Goal: Contribute content

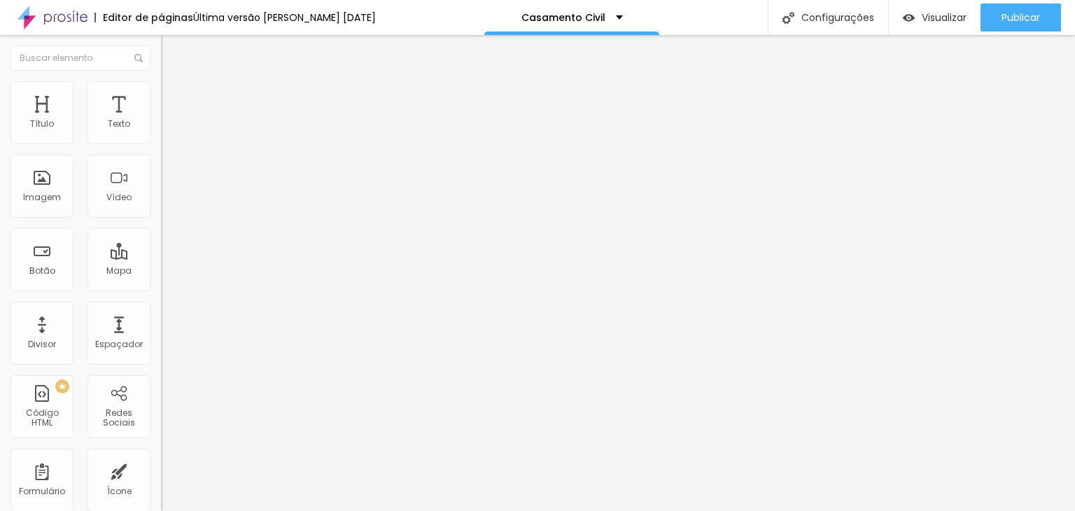
click at [161, 120] on span "Trocar imagem" at bounding box center [199, 114] width 76 height 12
click at [161, 219] on span "Original" at bounding box center [178, 213] width 34 height 12
click at [161, 227] on span "Cinema" at bounding box center [178, 221] width 35 height 12
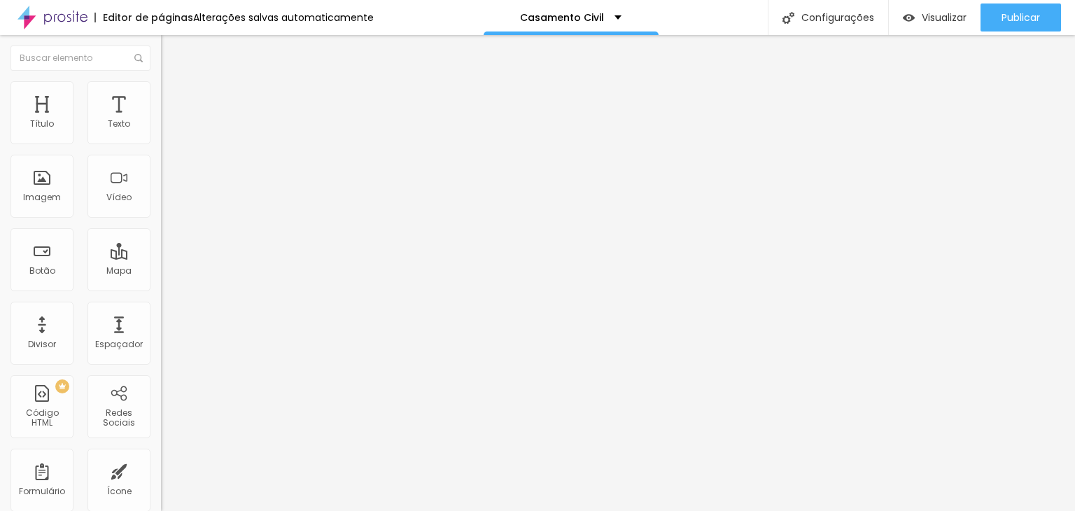
click at [161, 239] on div "Padrão 4:3" at bounding box center [241, 235] width 161 height 8
click at [161, 249] on span "Quadrado" at bounding box center [183, 243] width 45 height 12
click at [161, 257] on span "Original" at bounding box center [178, 252] width 34 height 12
click at [161, 219] on span "Original" at bounding box center [178, 213] width 34 height 12
click at [161, 244] on span "Quadrado" at bounding box center [183, 238] width 45 height 12
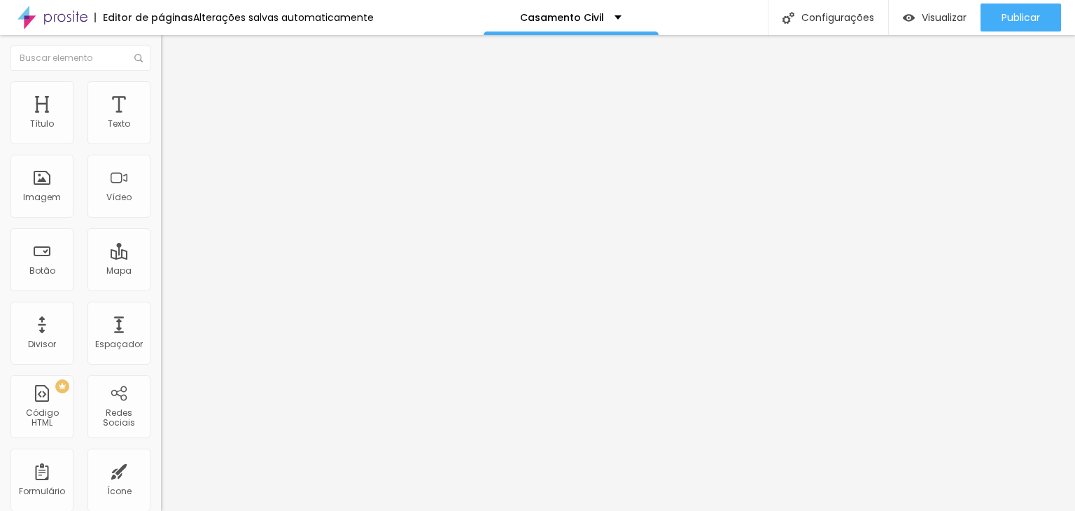
click at [161, 120] on span "Trocar imagem" at bounding box center [199, 114] width 76 height 12
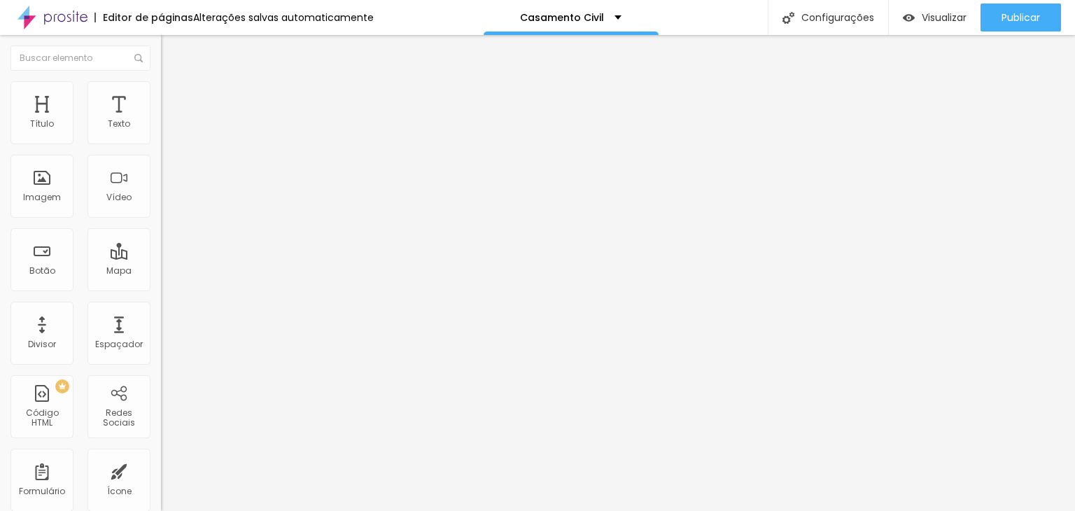
click at [161, 120] on span "Trocar imagem" at bounding box center [199, 114] width 76 height 12
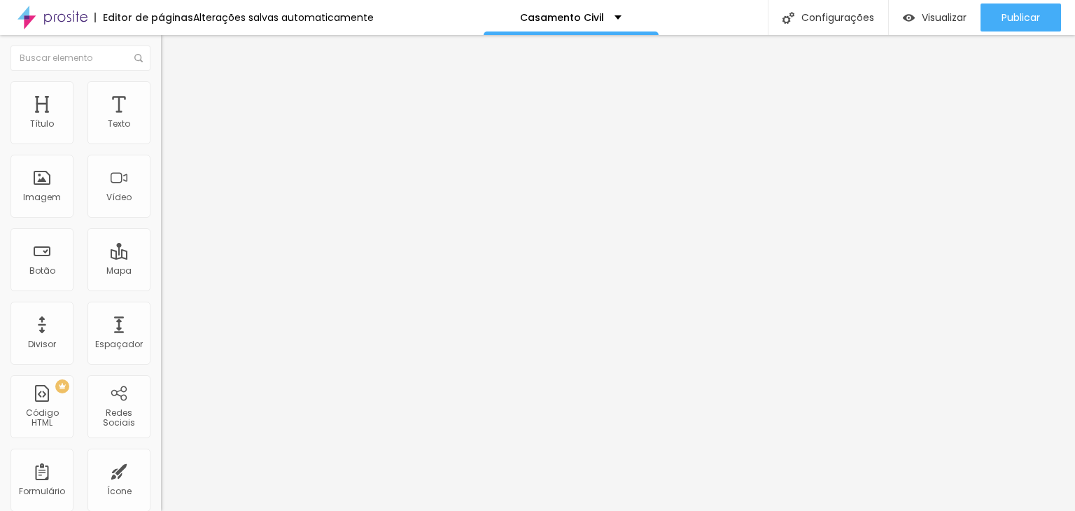
scroll to position [490, 0]
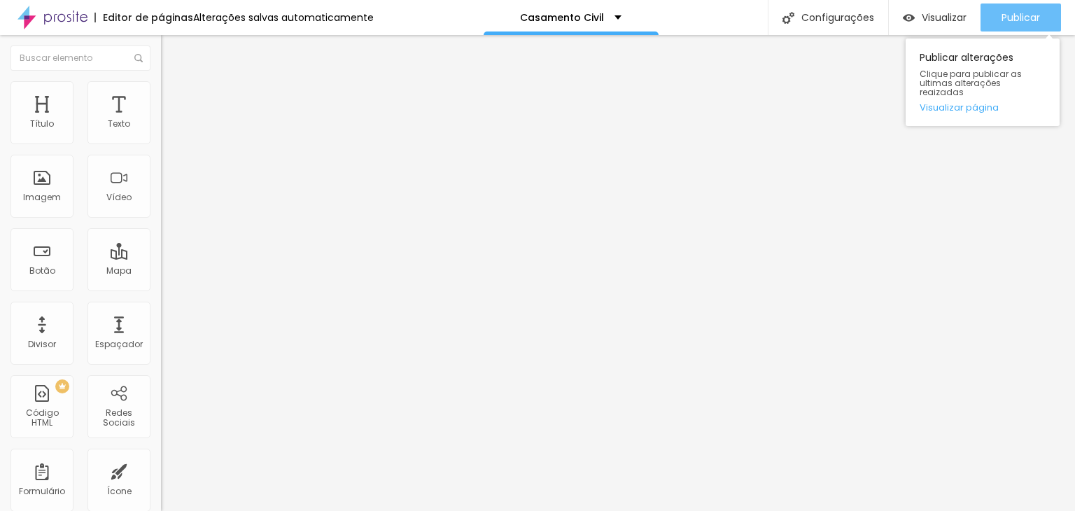
click at [1003, 9] on div "Publicar" at bounding box center [1020, 17] width 38 height 28
click at [999, 15] on button "Publicar" at bounding box center [1020, 17] width 80 height 28
